Goal: Task Accomplishment & Management: Manage account settings

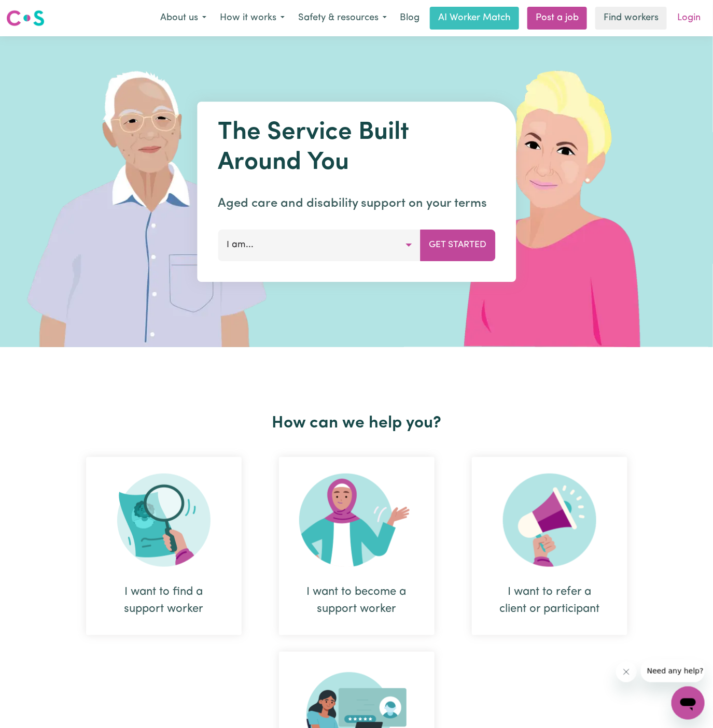
click at [687, 15] on link "Login" at bounding box center [689, 18] width 36 height 23
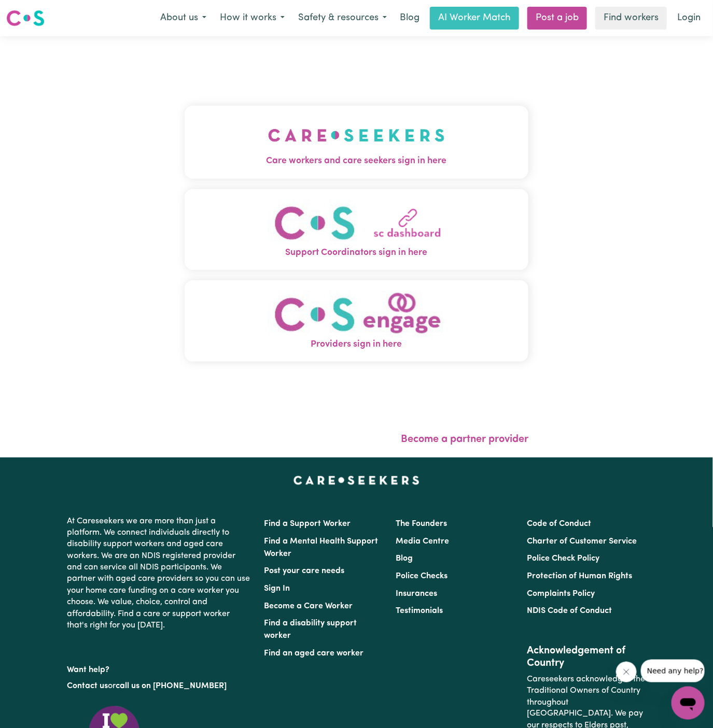
click at [388, 133] on img "Care workers and care seekers sign in here" at bounding box center [356, 135] width 177 height 38
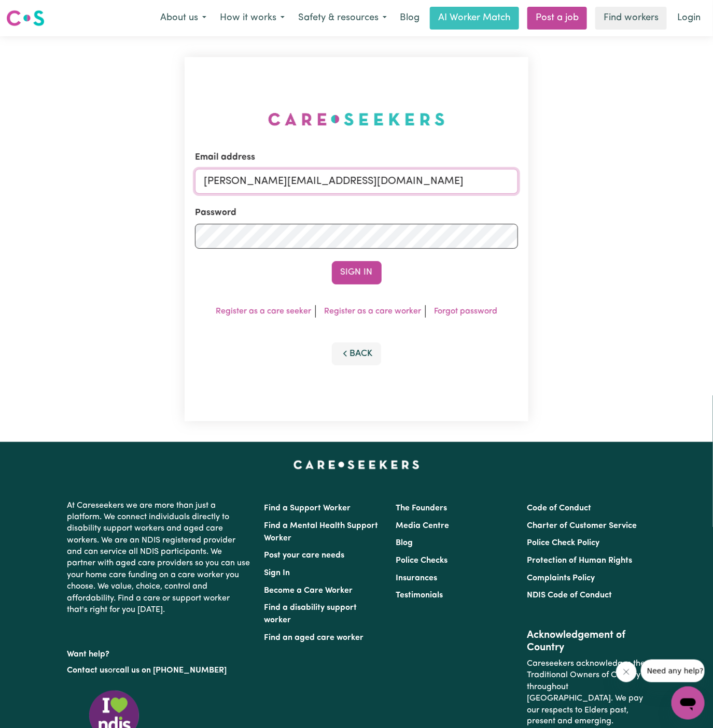
click at [406, 178] on input "dyan@careseekers.com.au" at bounding box center [356, 181] width 323 height 25
drag, startPoint x: 258, startPoint y: 182, endPoint x: 592, endPoint y: 202, distance: 334.3
click at [592, 202] on div "Email address superuser~RosalindTaylorYS@careseekers.com.au Password Sign In Re…" at bounding box center [356, 239] width 713 height 406
type input "superuser~WilliamAnthesYS@careseekers.com.au"
click at [359, 276] on button "Sign In" at bounding box center [357, 272] width 50 height 23
